Goal: Task Accomplishment & Management: Manage account settings

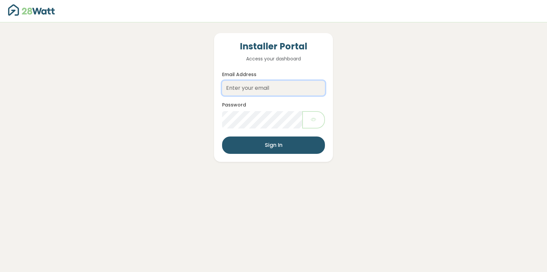
click at [245, 87] on input "Email Address" at bounding box center [273, 88] width 103 height 15
paste input "mailto:[EMAIL_ADDRESS][DOMAIN_NAME]"
type input "mailto:[EMAIL_ADDRESS][DOMAIN_NAME]"
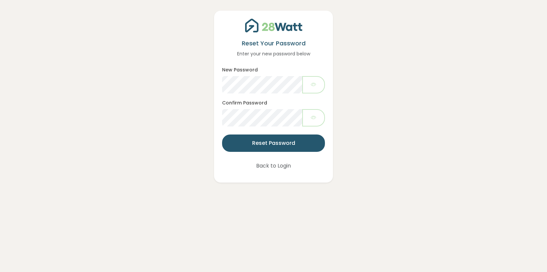
click at [280, 146] on button "Reset Password" at bounding box center [273, 143] width 103 height 17
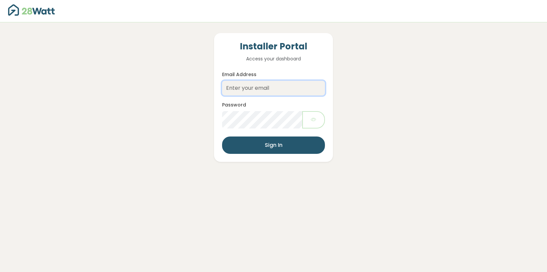
click at [262, 90] on input "Email Address" at bounding box center [273, 88] width 103 height 15
paste input "rob.l@directsolarwholesaler.com.au"
type input "rob.l@directsolarwholesaler.com.au"
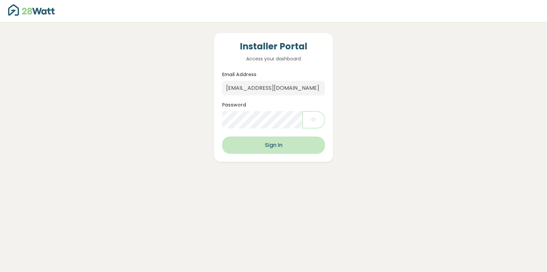
click at [286, 152] on button "Sign In" at bounding box center [273, 145] width 103 height 17
